Goal: Submit feedback/report problem

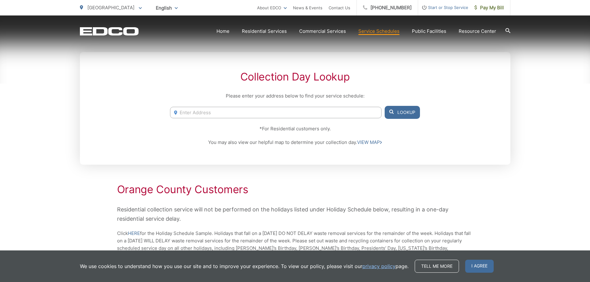
scroll to position [155, 0]
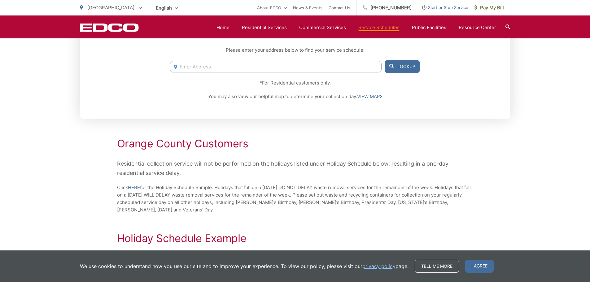
click at [273, 66] on input "Enter Address" at bounding box center [275, 66] width 211 height 11
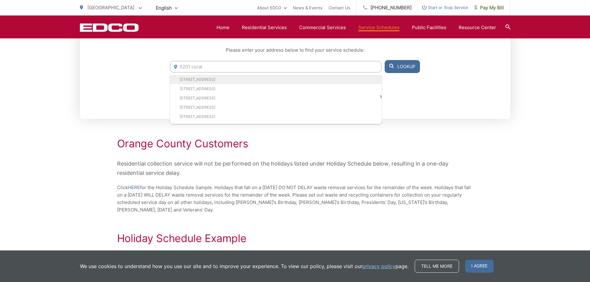
click at [262, 77] on li "5201 Coral Ridge Cir, Buena Park, CA, 90621" at bounding box center [275, 79] width 211 height 9
type input "5201 Coral Ridge Cir, Buena Park, CA, 90621"
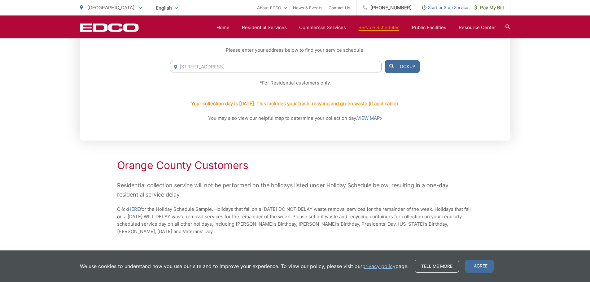
click at [409, 68] on button "Lookup" at bounding box center [402, 66] width 35 height 13
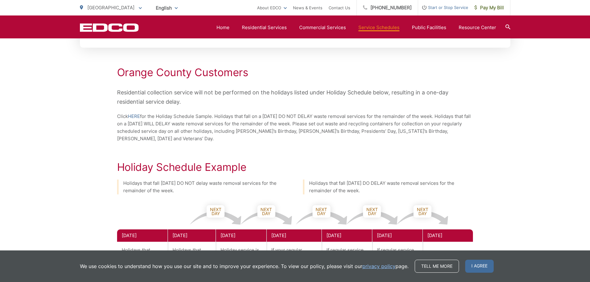
scroll to position [310, 0]
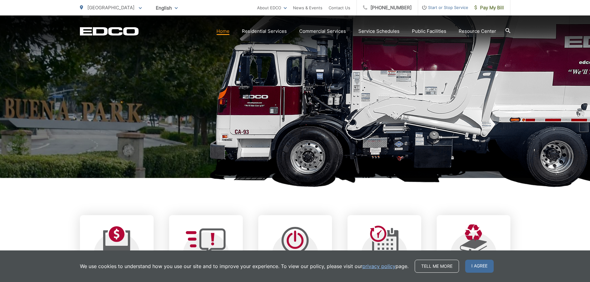
scroll to position [217, 0]
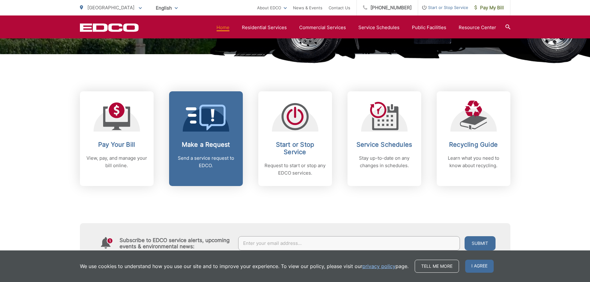
click at [194, 126] on icon at bounding box center [206, 118] width 40 height 26
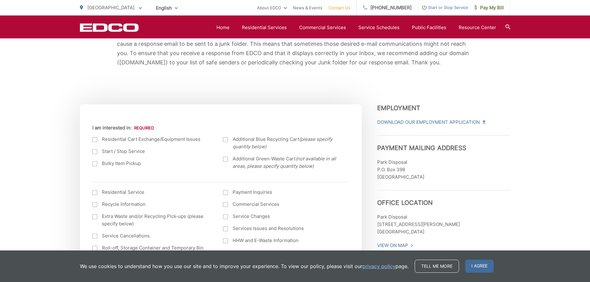
scroll to position [217, 0]
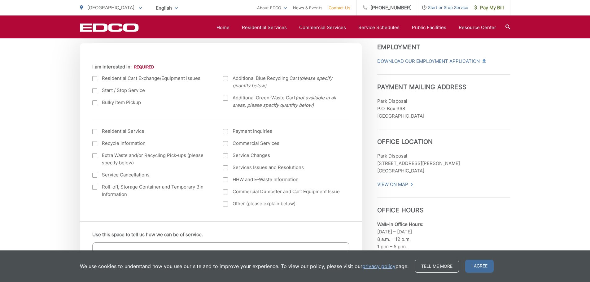
click at [227, 79] on div at bounding box center [225, 78] width 5 height 5
click at [0, 0] on input "Additional Blue Recycling Cart (please specify quantity below)" at bounding box center [0, 0] width 0 height 0
click at [102, 103] on label "Bulky Item Pickup" at bounding box center [151, 102] width 119 height 7
click at [0, 0] on input "Bulky Item Pickup" at bounding box center [0, 0] width 0 height 0
click at [227, 82] on label "Additional Blue Recycling Cart (please specify quantity below)" at bounding box center [282, 82] width 119 height 15
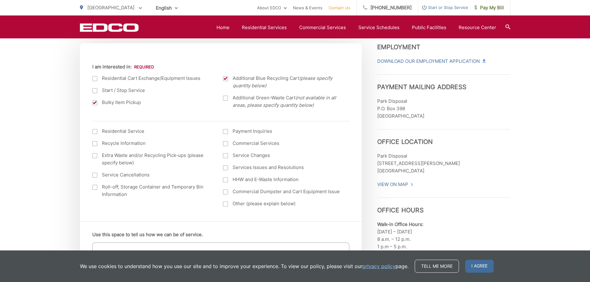
click at [0, 0] on input "Additional Blue Recycling Cart (please specify quantity below)" at bounding box center [0, 0] width 0 height 0
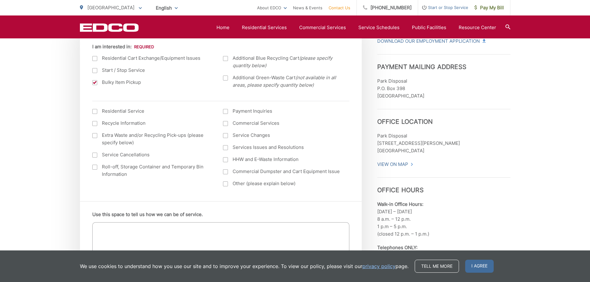
scroll to position [248, 0]
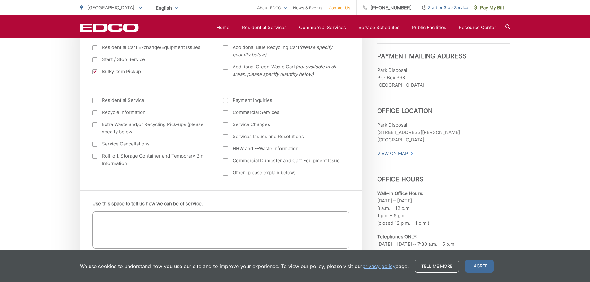
click at [97, 121] on label "Extra Waste and/or Recycling Pick-ups (please specify below)" at bounding box center [151, 128] width 119 height 15
click at [0, 0] on input "Extra Waste and/or Recycling Pick-ups (please specify below)" at bounding box center [0, 0] width 0 height 0
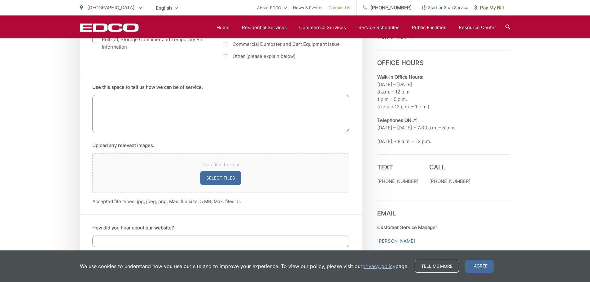
scroll to position [372, 0]
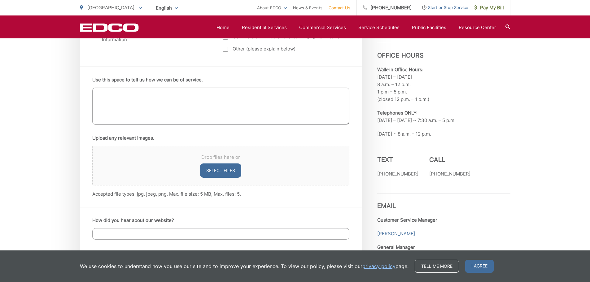
click at [149, 104] on textarea "Use this space to tell us how we can be of service." at bounding box center [220, 106] width 257 height 37
type textarea "I have a bunch of cardboard boxes to be recycled. Is it possible to schedule a …"
